Goal: Find specific page/section: Find specific page/section

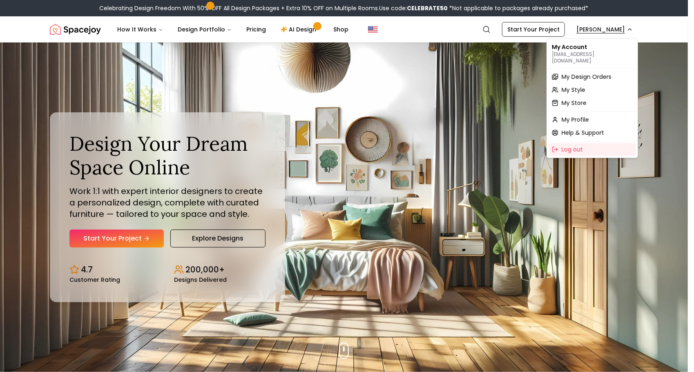
click at [582, 73] on span "My Design Orders" at bounding box center [586, 77] width 50 height 8
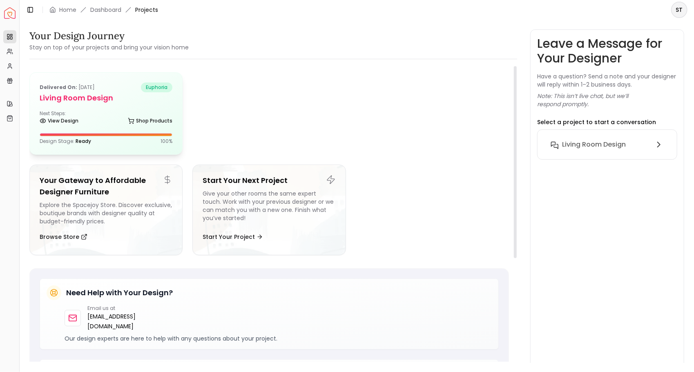
click at [86, 119] on div "View Design Shop Products" at bounding box center [106, 122] width 133 height 8
